Goal: Task Accomplishment & Management: Manage account settings

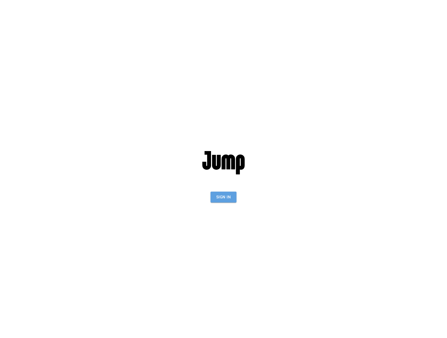
click at [226, 201] on button "Sign In" at bounding box center [224, 197] width 26 height 11
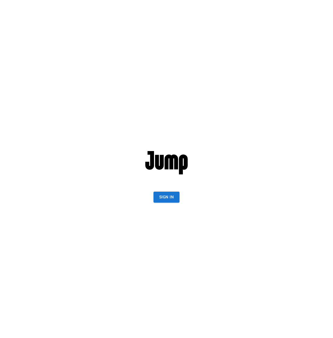
click at [163, 203] on div "Sign In" at bounding box center [167, 169] width 144 height 338
click at [167, 191] on div "Sign In" at bounding box center [167, 169] width 144 height 338
click at [169, 197] on button "Sign In" at bounding box center [166, 197] width 26 height 11
